Goal: Find specific page/section: Find specific page/section

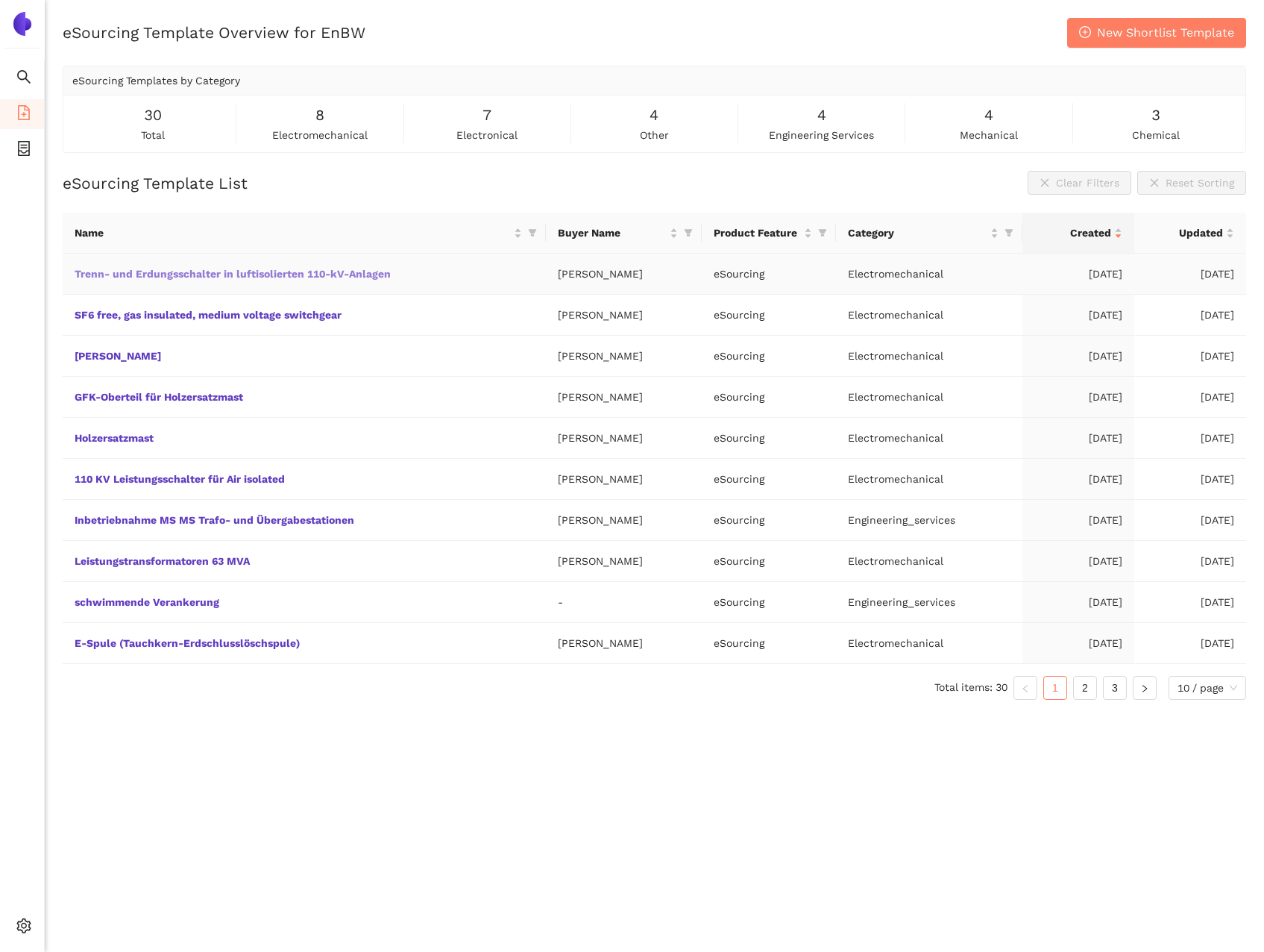
click at [0, 0] on link "Trenn- und Erdungsschalter in luftisolierten 110-kV-Anlagen" at bounding box center [0, 0] width 0 height 0
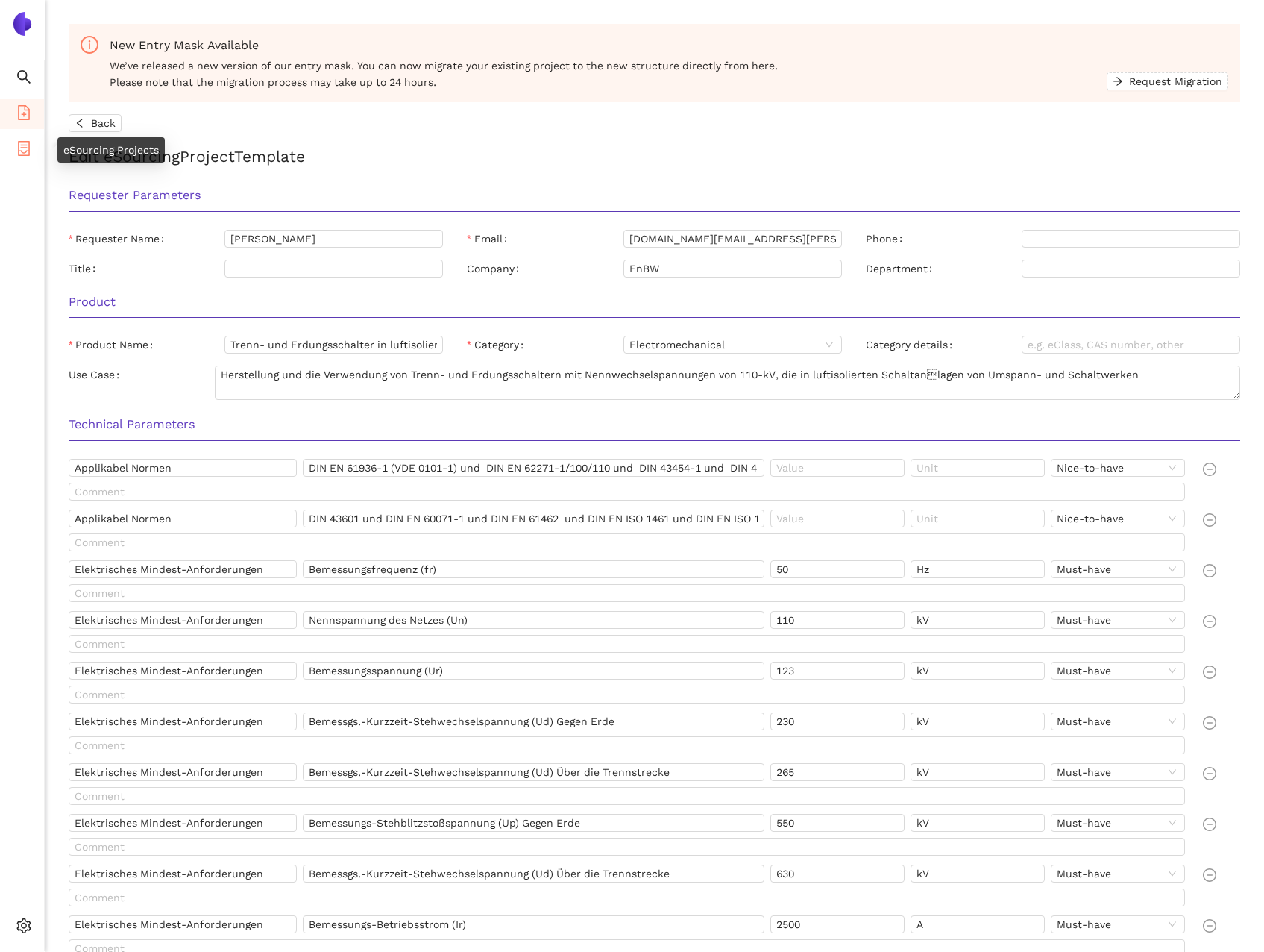
click at [35, 152] on li "eSourcing Projects" at bounding box center [22, 150] width 44 height 30
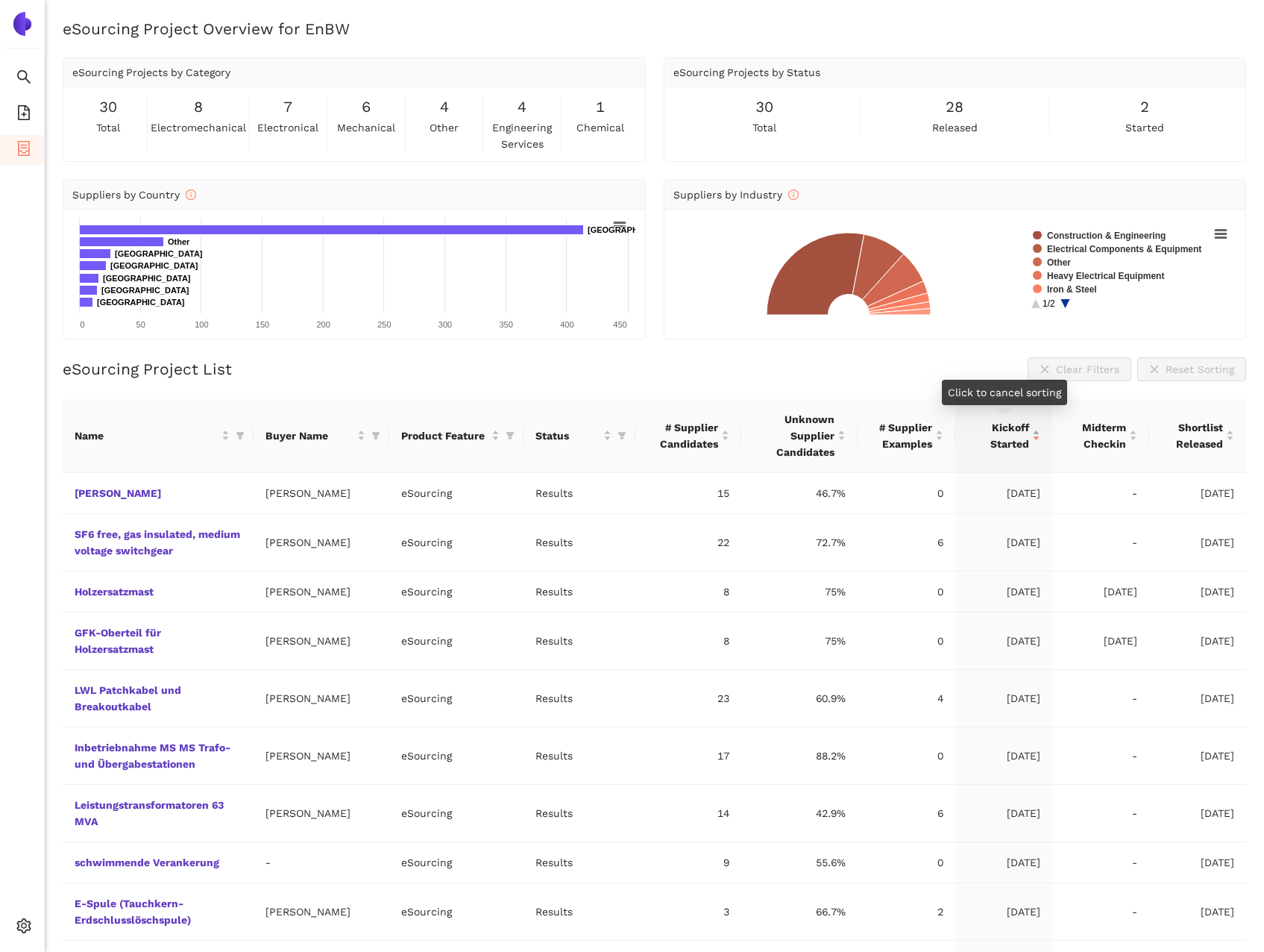
click at [1036, 440] on div "Kickoff Started" at bounding box center [1004, 435] width 73 height 33
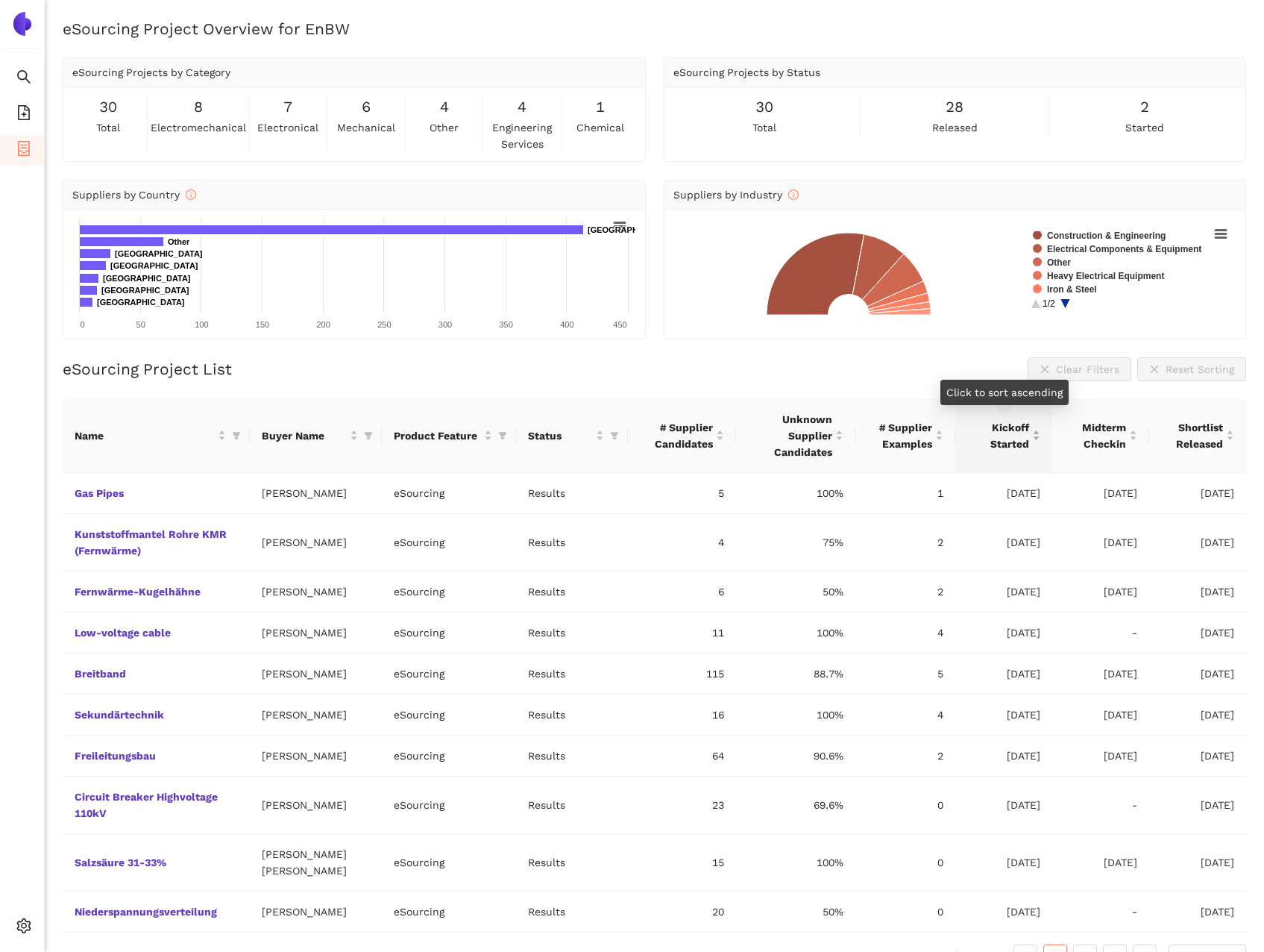
click at [1036, 440] on div "Kickoff Started" at bounding box center [1004, 435] width 73 height 33
